Goal: Transaction & Acquisition: Purchase product/service

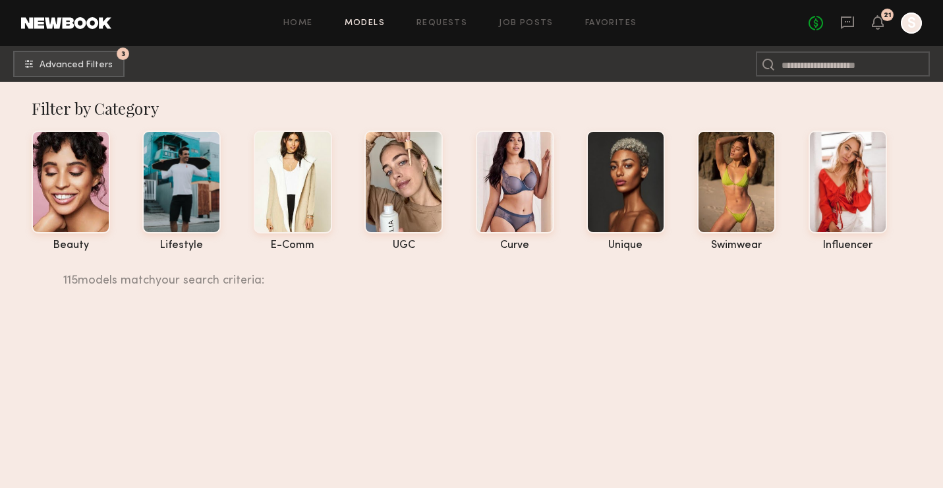
scroll to position [12946, 0]
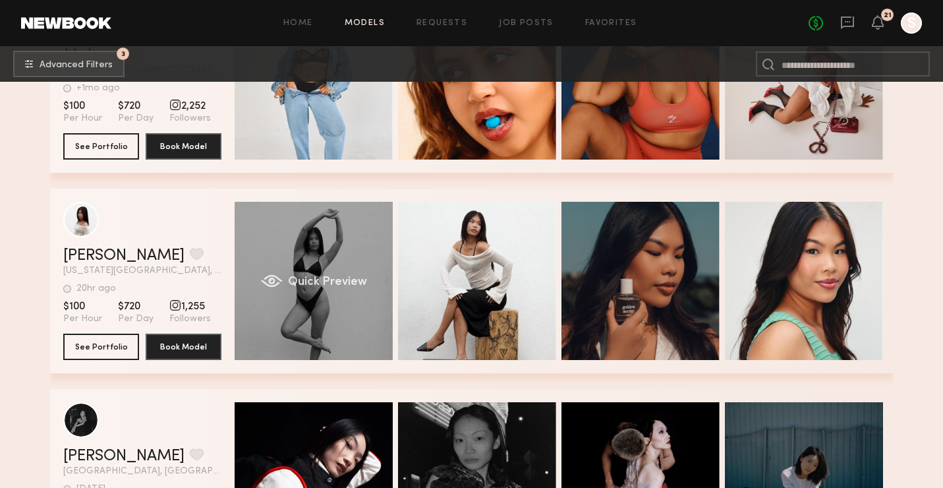
click at [316, 274] on div "Quick Preview" at bounding box center [314, 281] width 158 height 158
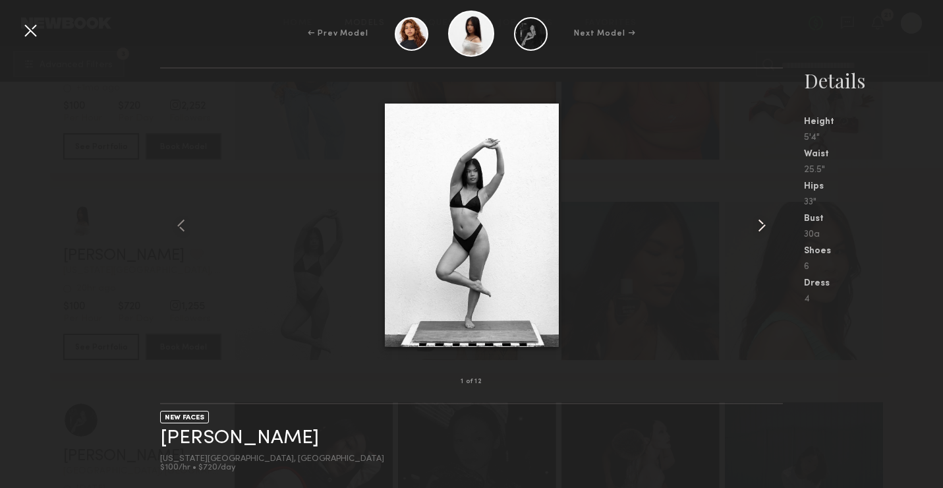
click at [763, 226] on common-icon at bounding box center [762, 225] width 21 height 21
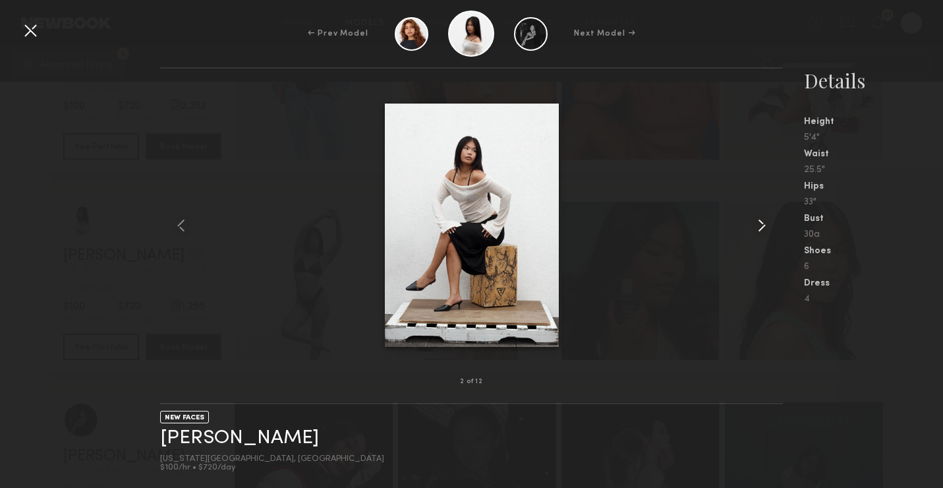
click at [763, 226] on common-icon at bounding box center [762, 225] width 21 height 21
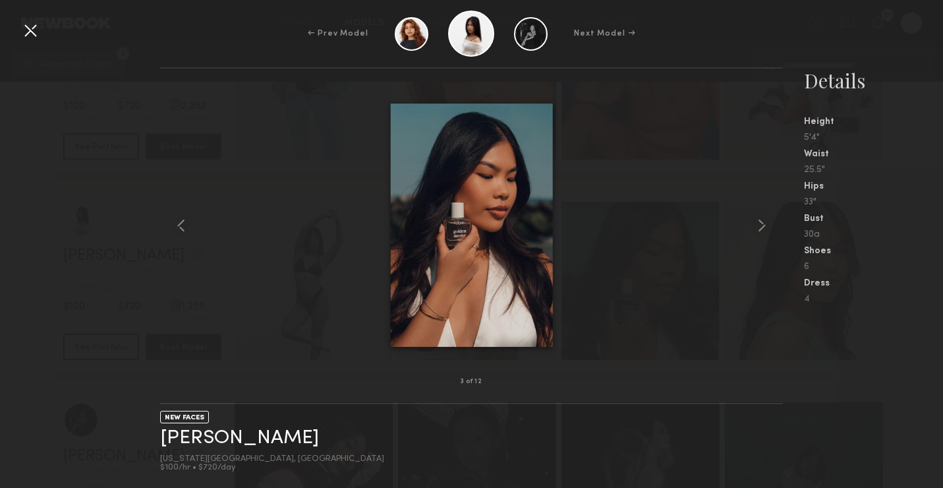
click at [17, 32] on div "← Prev Model Next Model →" at bounding box center [471, 34] width 943 height 46
click at [28, 29] on div at bounding box center [30, 30] width 21 height 21
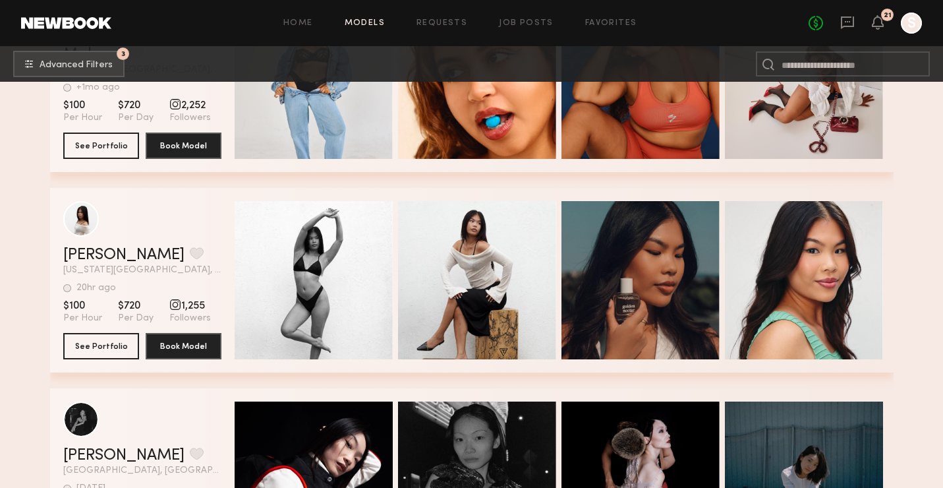
scroll to position [13103, 0]
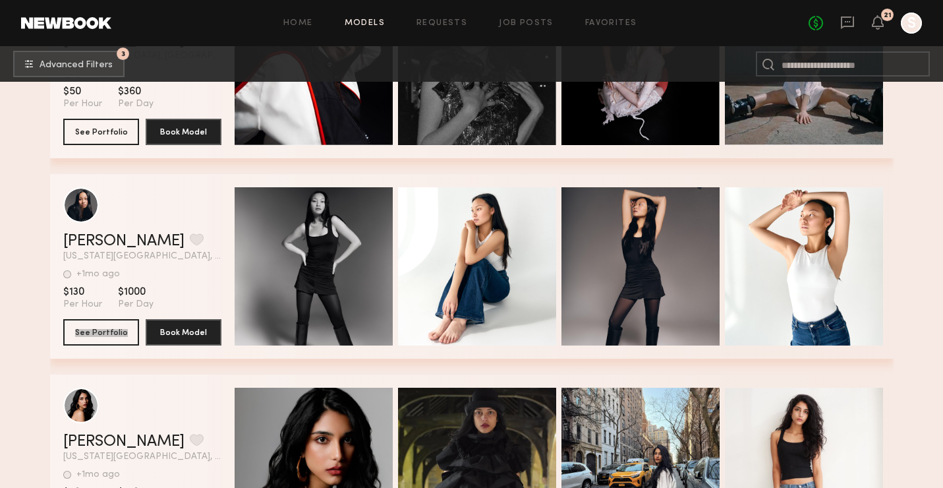
drag, startPoint x: 89, startPoint y: 334, endPoint x: 553, endPoint y: 2, distance: 570.8
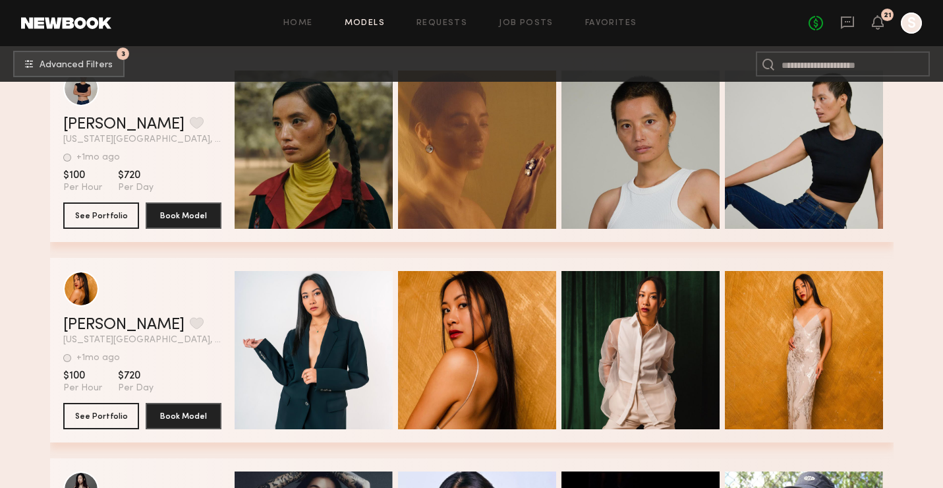
scroll to position [14081, 0]
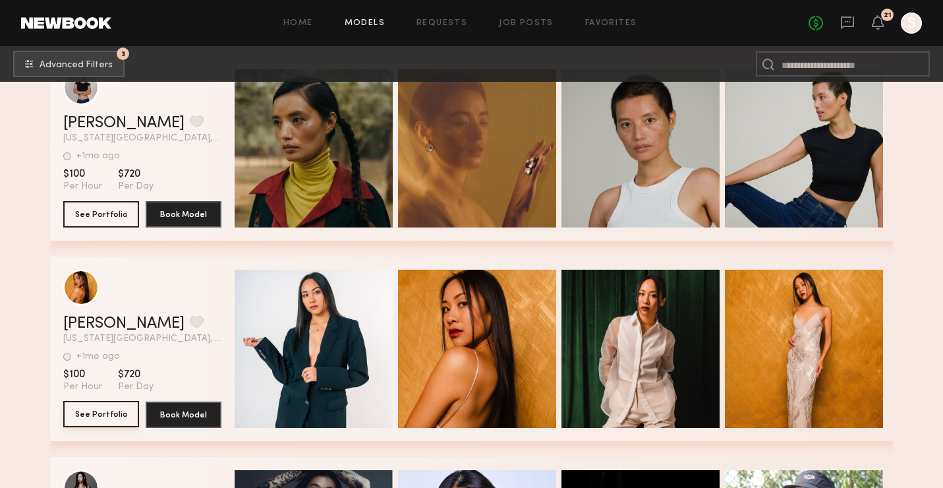
click at [92, 416] on button "See Portfolio" at bounding box center [101, 414] width 76 height 26
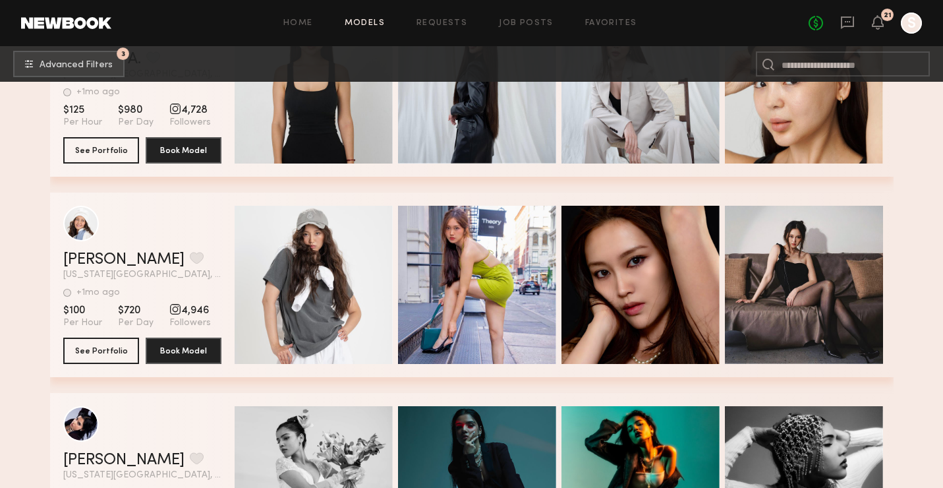
scroll to position [14744, 0]
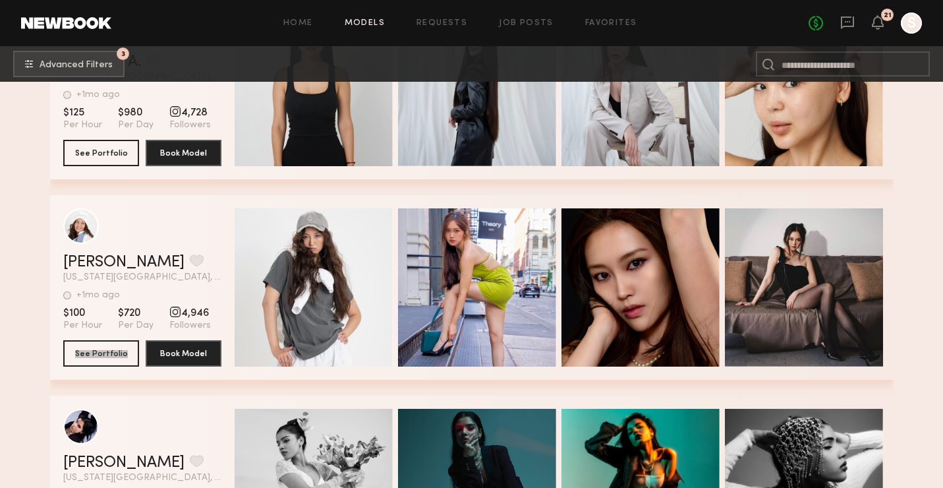
drag, startPoint x: 111, startPoint y: 356, endPoint x: 511, endPoint y: 4, distance: 533.0
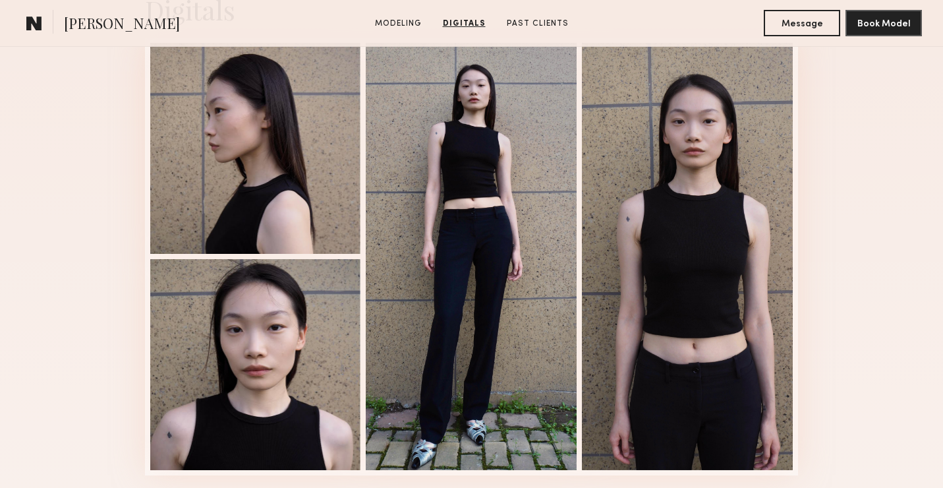
scroll to position [1122, 0]
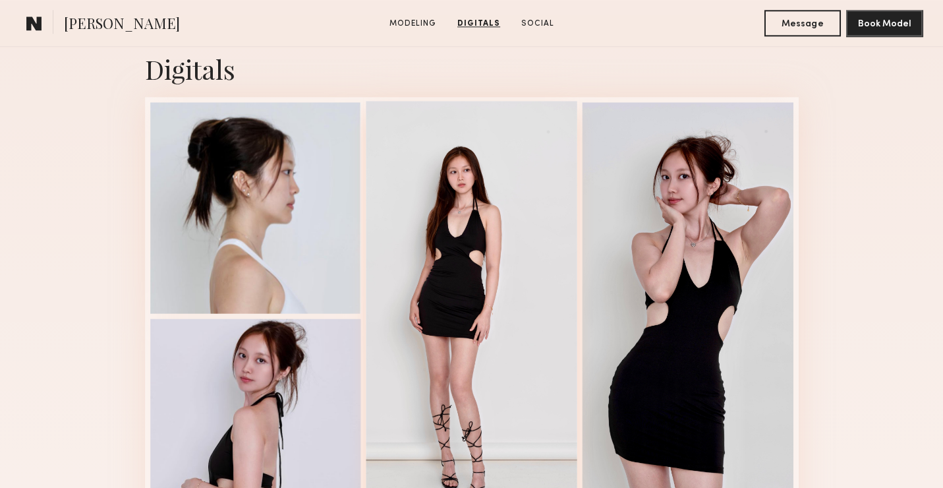
scroll to position [1060, 0]
